Goal: Information Seeking & Learning: Check status

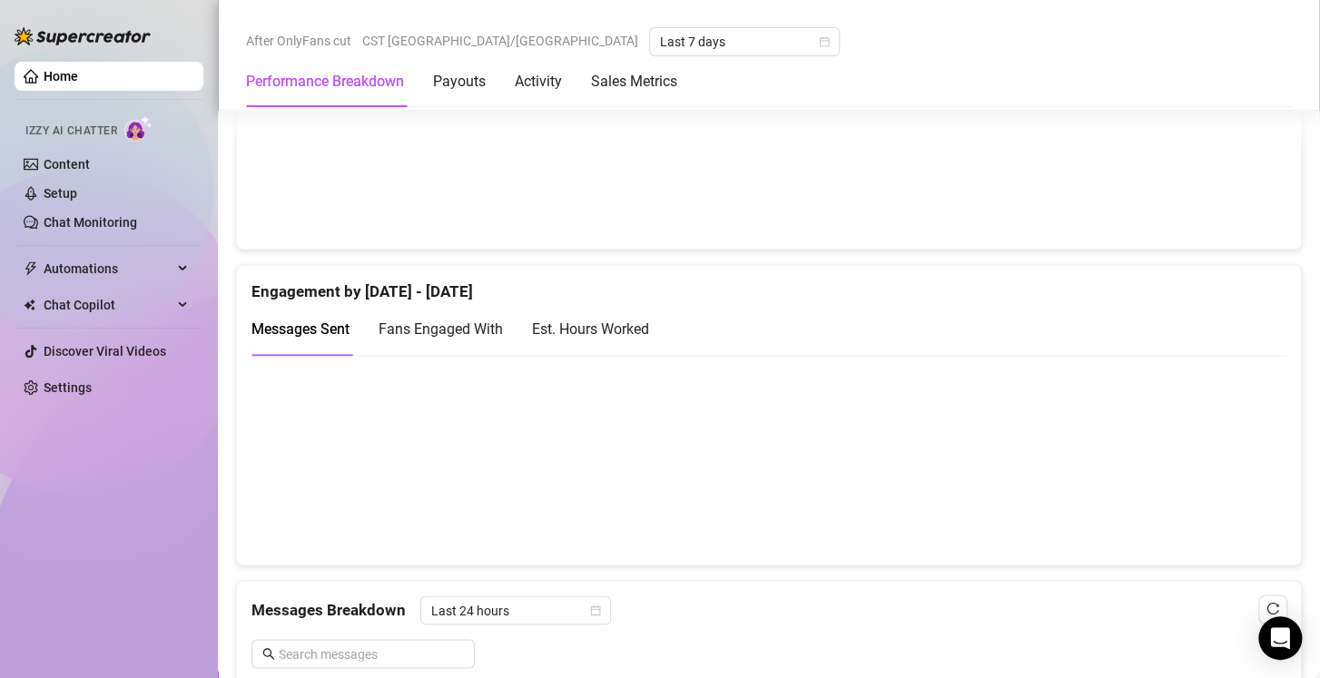
scroll to position [1099, 0]
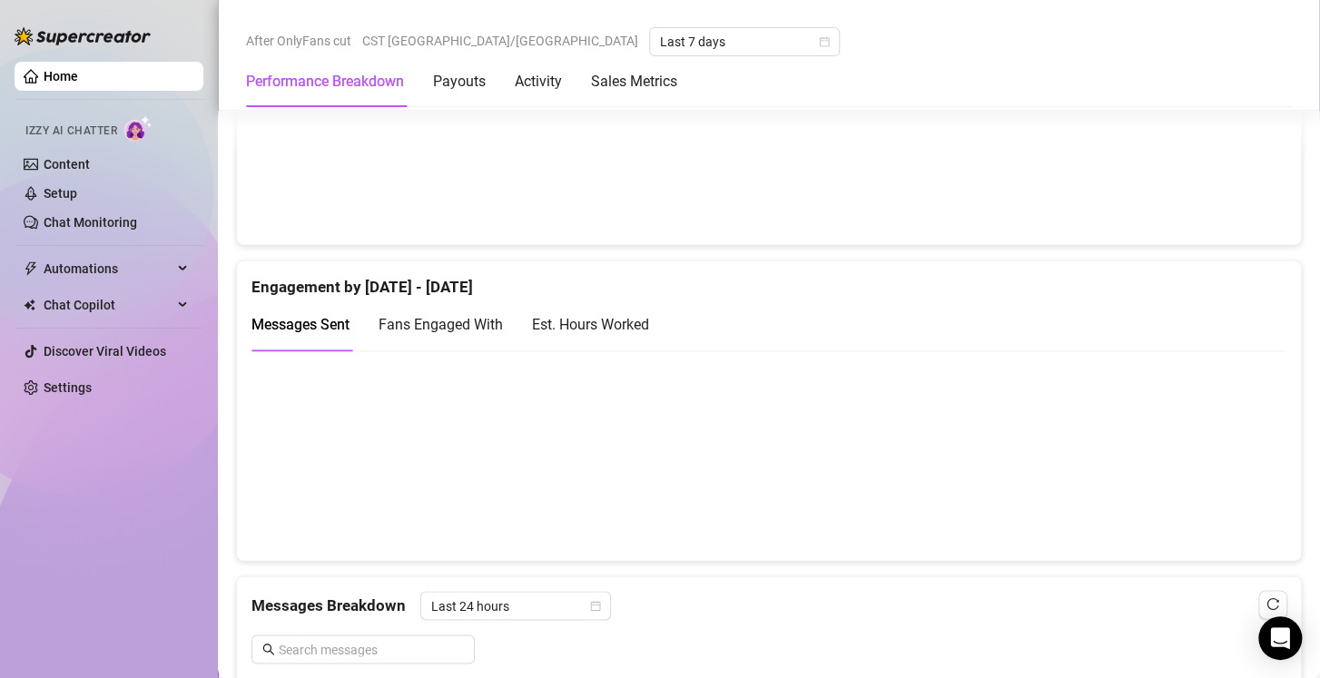
click at [571, 322] on div "Est. Hours Worked" at bounding box center [590, 324] width 117 height 23
click at [493, 318] on span "Fans Engaged With" at bounding box center [441, 324] width 124 height 17
click at [320, 320] on span "Messages Sent" at bounding box center [300, 324] width 98 height 17
